Goal: Information Seeking & Learning: Learn about a topic

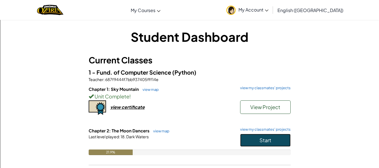
click at [263, 143] on span "Start" at bounding box center [265, 140] width 12 height 6
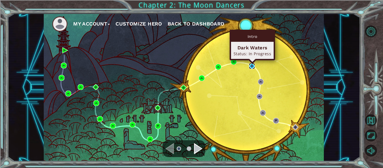
click at [250, 67] on img at bounding box center [252, 66] width 6 height 6
